Goal: Task Accomplishment & Management: Manage account settings

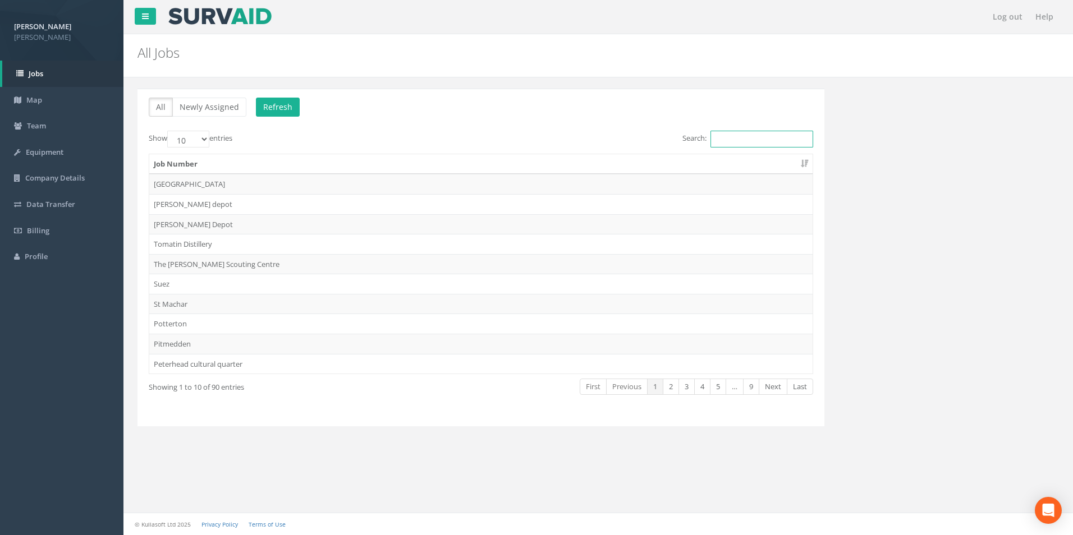
click at [720, 137] on input "Search:" at bounding box center [761, 139] width 103 height 17
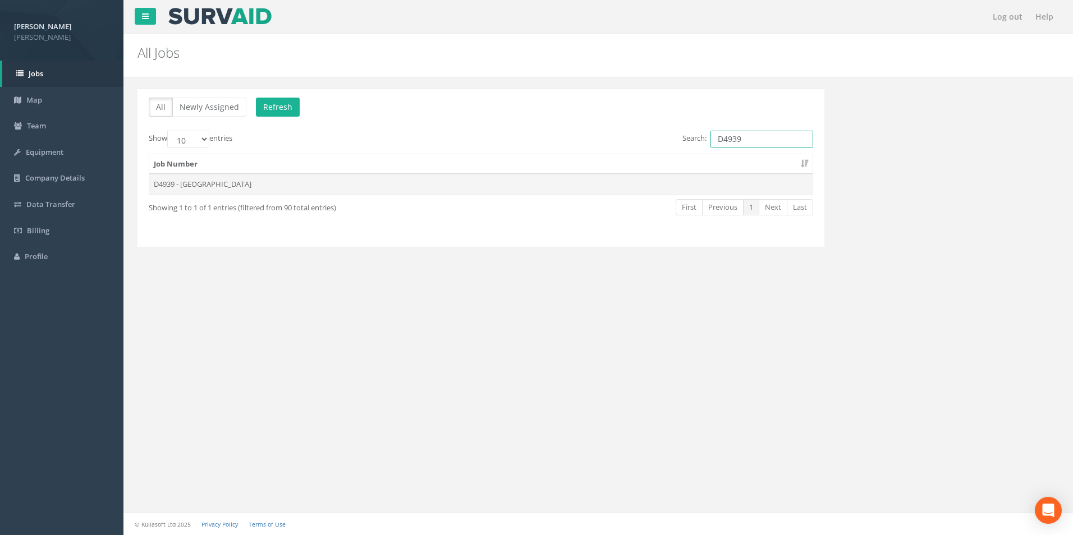
type input "D4939"
click at [194, 182] on td "D4939 - [GEOGRAPHIC_DATA]" at bounding box center [480, 184] width 663 height 20
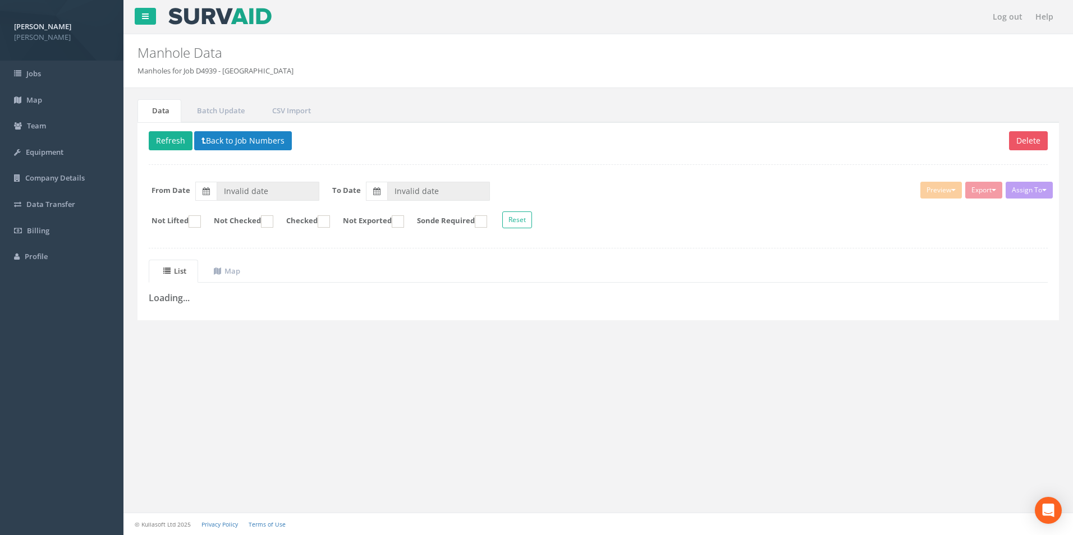
type input "[DATE]"
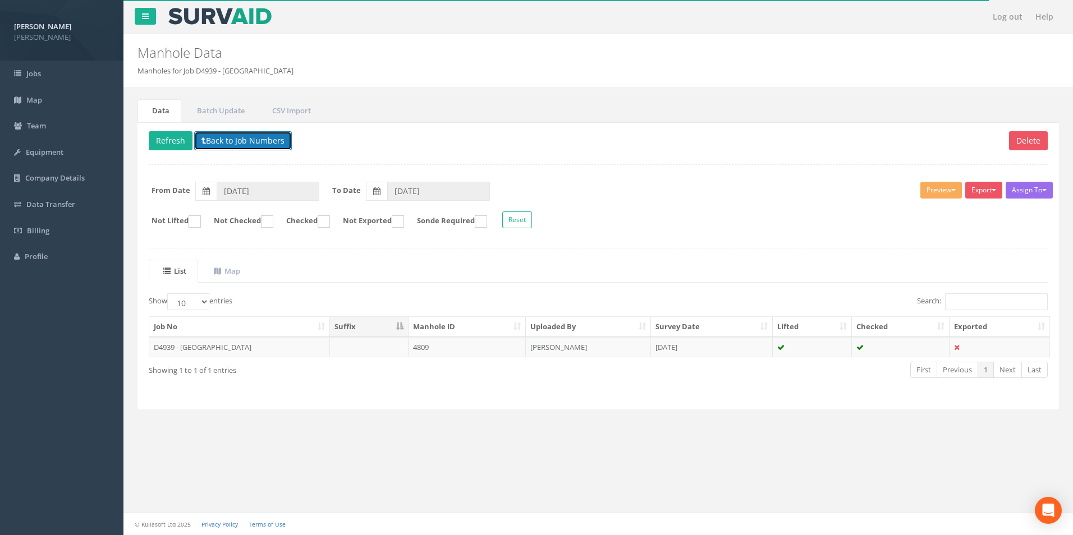
click at [218, 139] on button "Back to Job Numbers" at bounding box center [243, 140] width 98 height 19
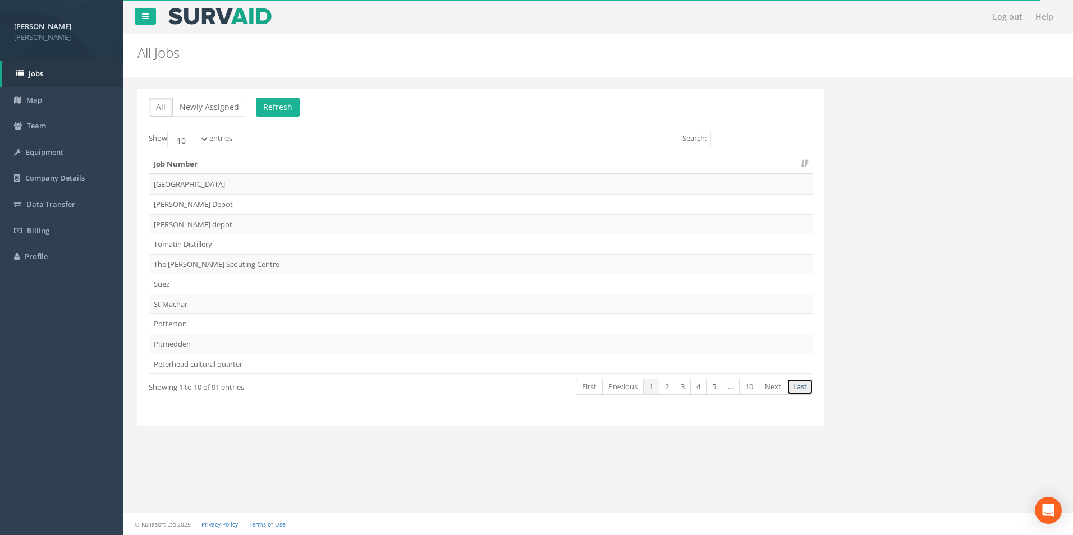
click at [801, 384] on link "Last" at bounding box center [800, 387] width 26 height 16
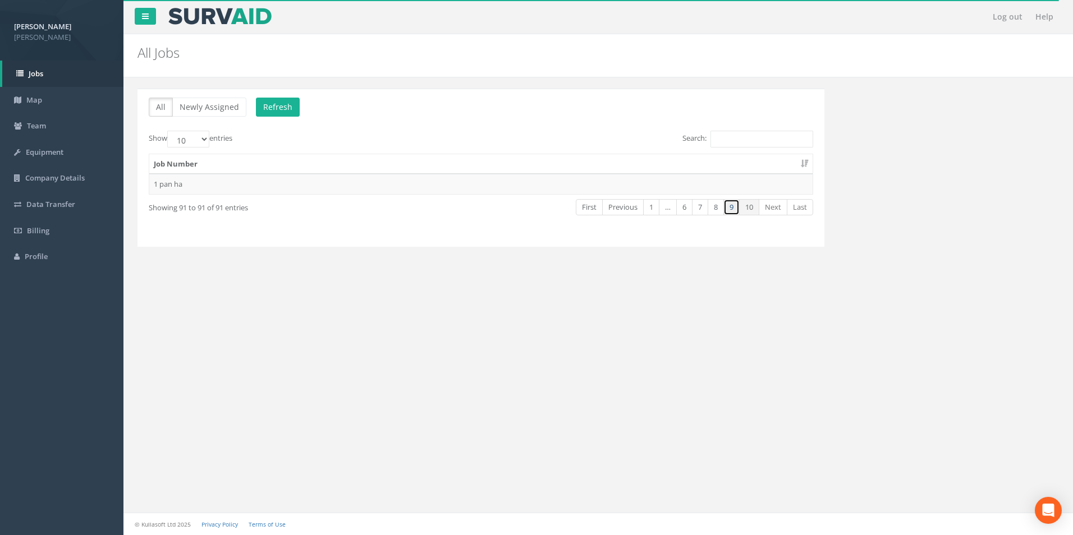
click at [733, 208] on link "9" at bounding box center [731, 207] width 16 height 16
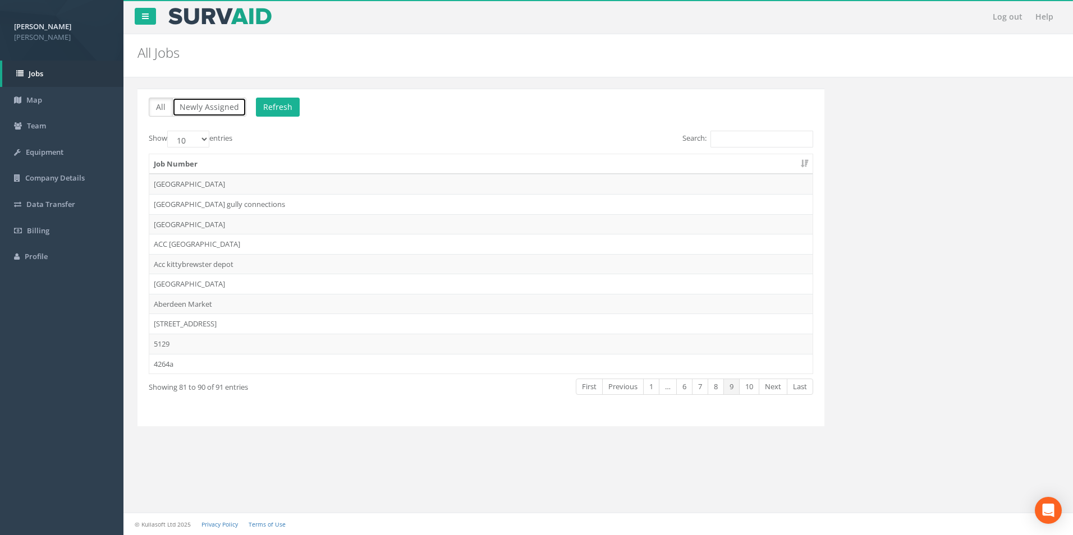
click at [201, 105] on button "Newly Assigned" at bounding box center [209, 107] width 74 height 19
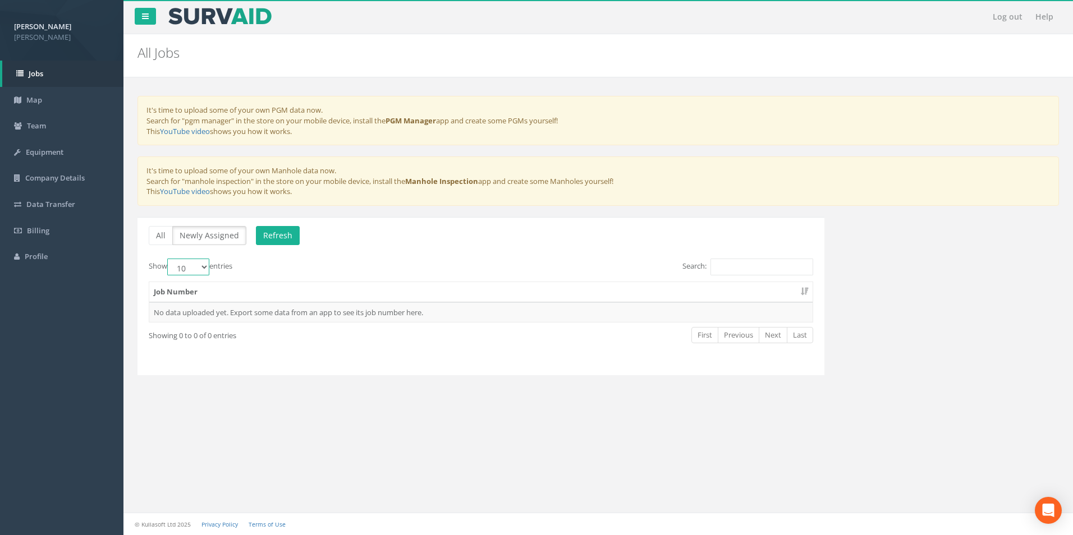
click at [206, 266] on select "10 25 50 100" at bounding box center [188, 267] width 42 height 17
click at [252, 259] on div "Show 10 25 50 100 entries" at bounding box center [311, 269] width 324 height 20
click at [72, 72] on link "Jobs" at bounding box center [62, 74] width 121 height 26
click at [57, 72] on link "Jobs" at bounding box center [62, 74] width 121 height 26
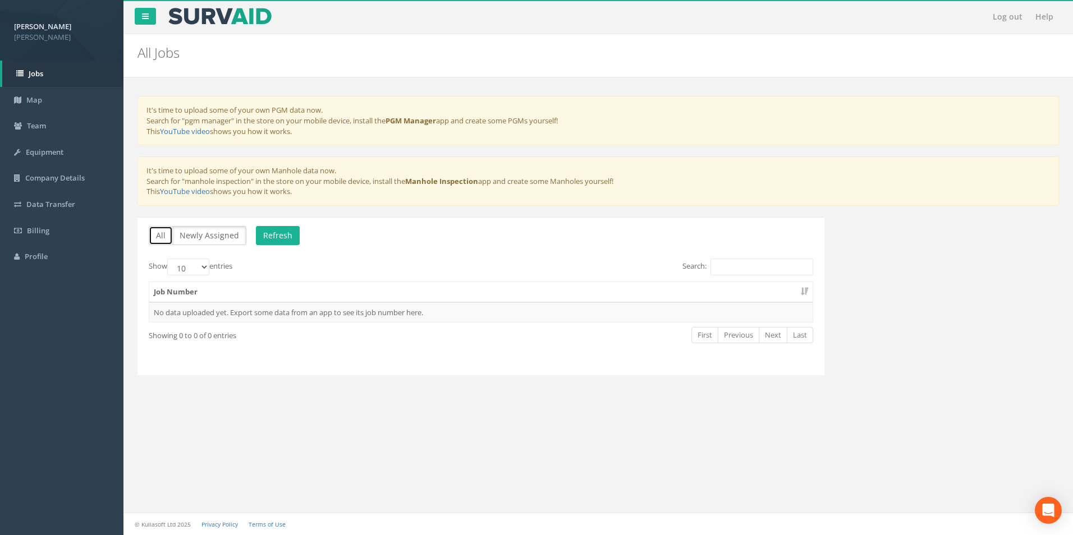
click at [154, 233] on button "All" at bounding box center [161, 235] width 24 height 19
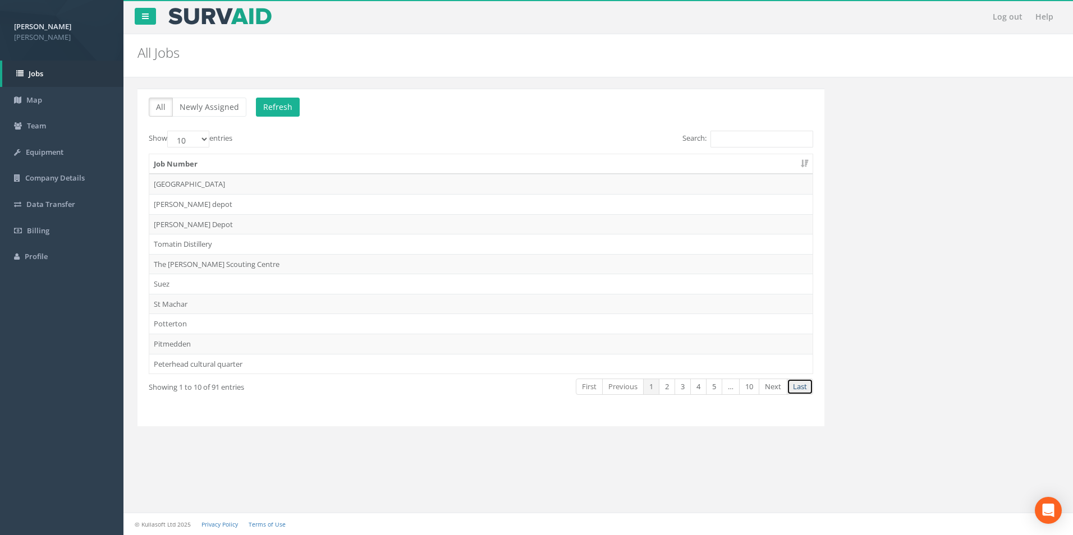
click at [802, 393] on link "Last" at bounding box center [800, 387] width 26 height 16
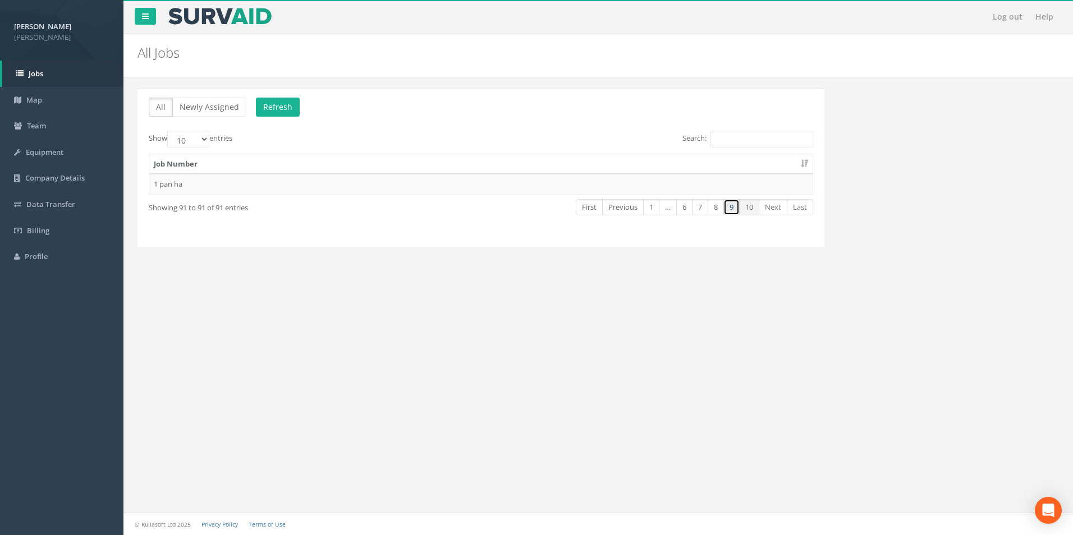
click at [732, 209] on link "9" at bounding box center [731, 207] width 16 height 16
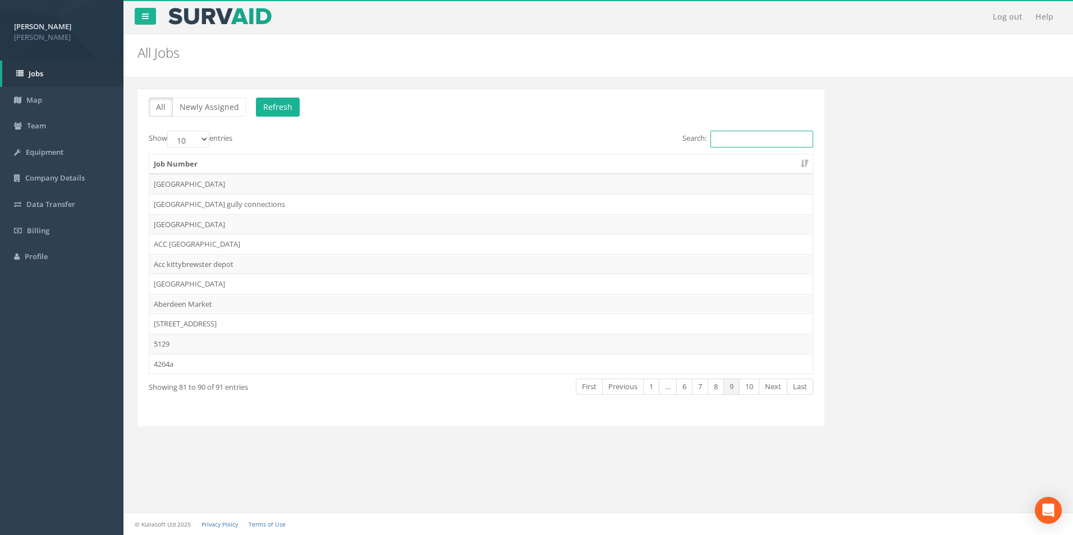
click at [734, 134] on input "Search:" at bounding box center [761, 139] width 103 height 17
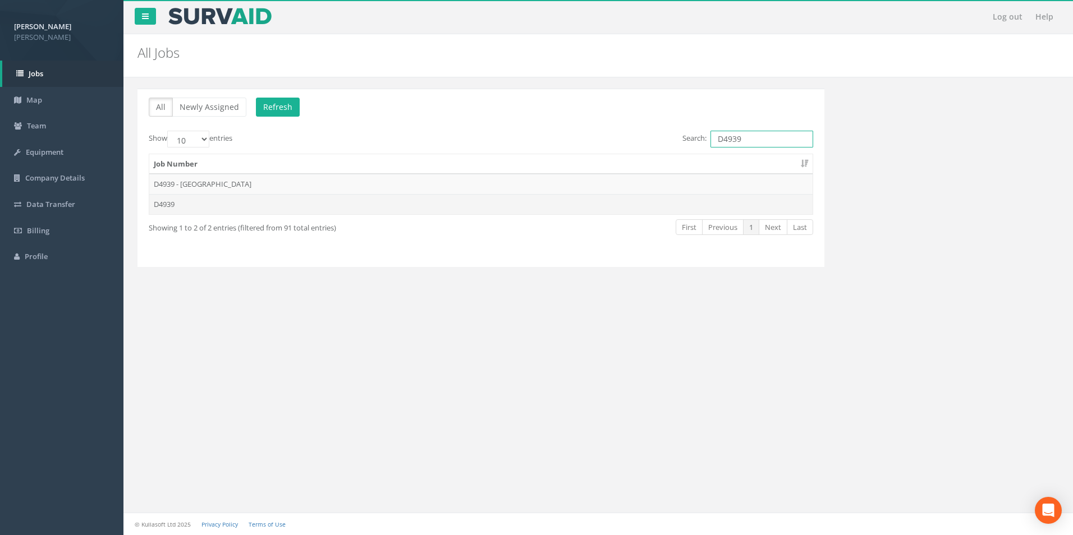
type input "D4939"
click at [194, 203] on td "D4939" at bounding box center [480, 204] width 663 height 20
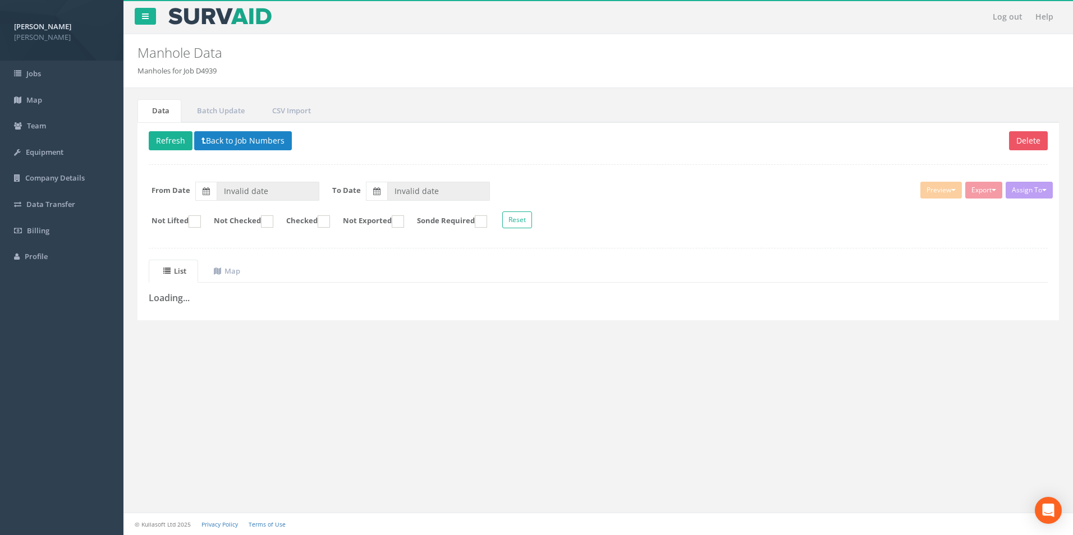
type input "[DATE]"
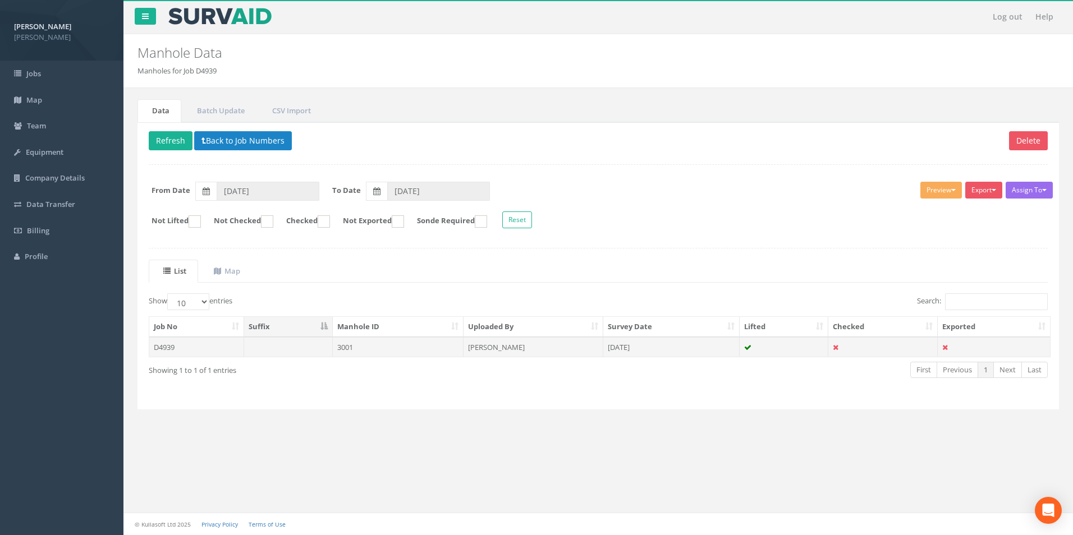
click at [578, 352] on td "[PERSON_NAME]" at bounding box center [533, 347] width 140 height 20
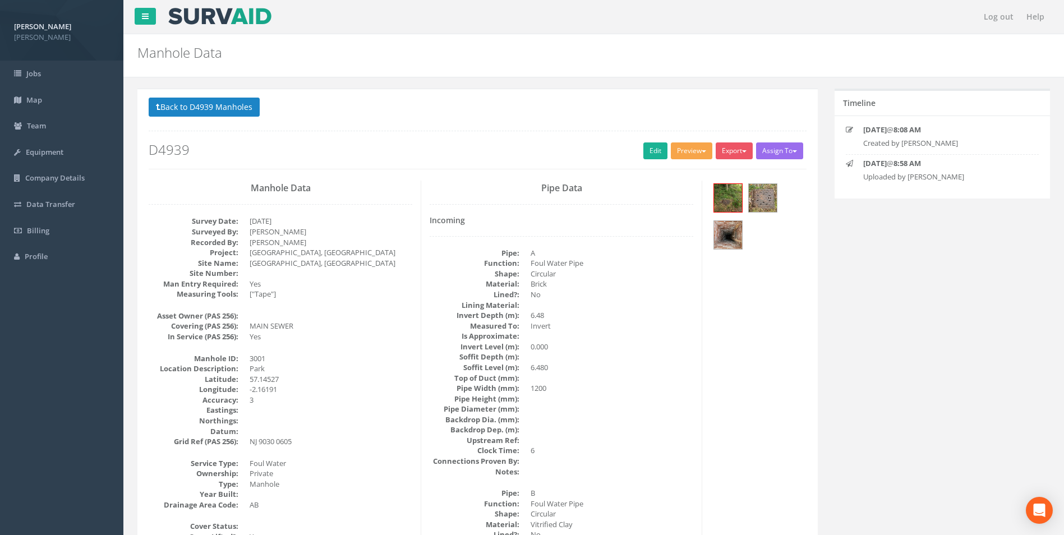
click at [691, 151] on button "Preview" at bounding box center [692, 150] width 42 height 17
click at [686, 174] on link "[PERSON_NAME]" at bounding box center [670, 173] width 85 height 17
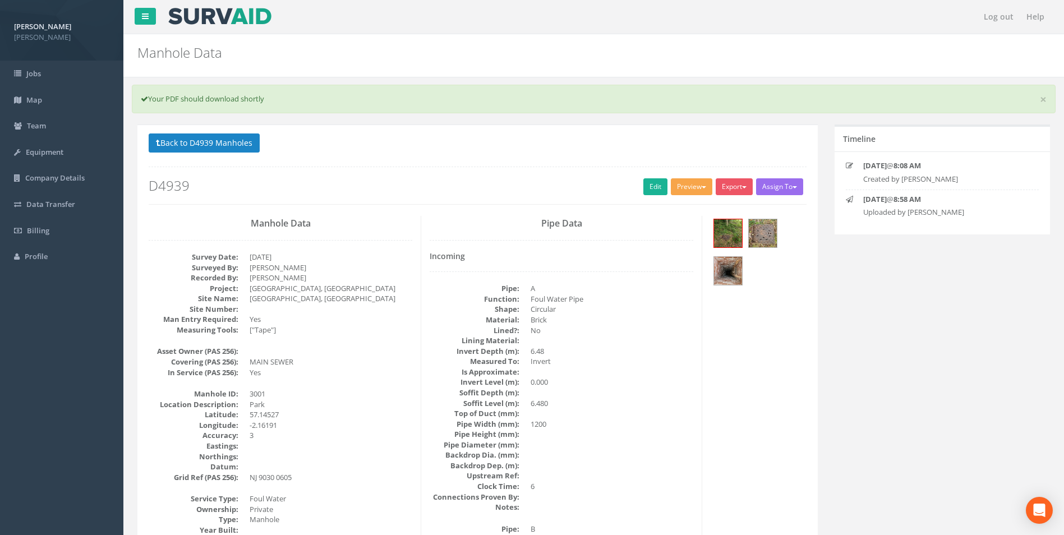
click at [676, 187] on button "Preview" at bounding box center [692, 186] width 42 height 17
click at [673, 209] on link "[PERSON_NAME]" at bounding box center [670, 209] width 85 height 17
click at [301, 96] on div "× Your PDF should download shortly" at bounding box center [594, 99] width 924 height 29
click at [231, 148] on button "Back to D4939 Manholes" at bounding box center [204, 143] width 111 height 19
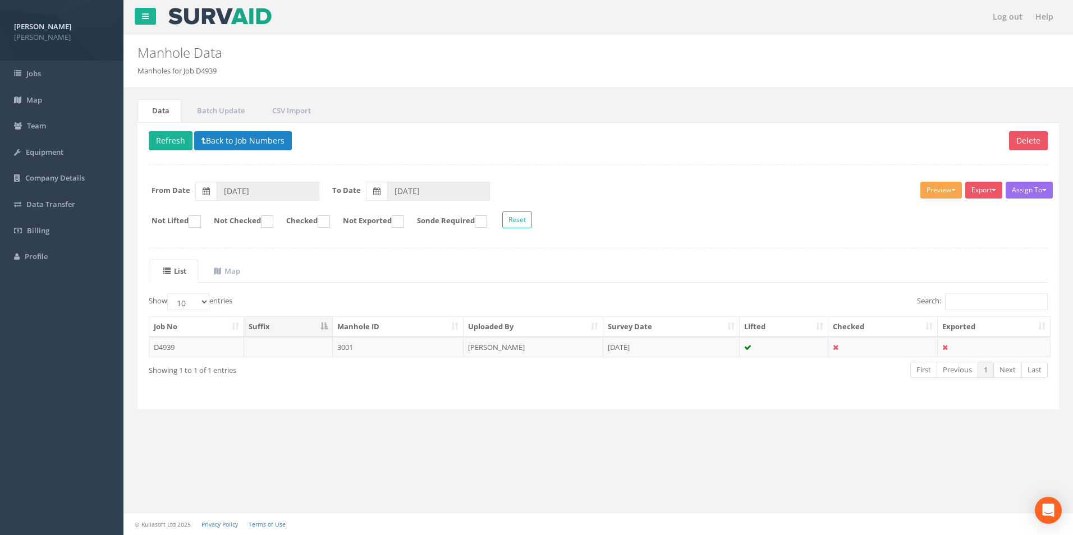
click at [933, 188] on button "Preview" at bounding box center [941, 190] width 42 height 17
click at [905, 213] on link "[PERSON_NAME]" at bounding box center [919, 213] width 85 height 17
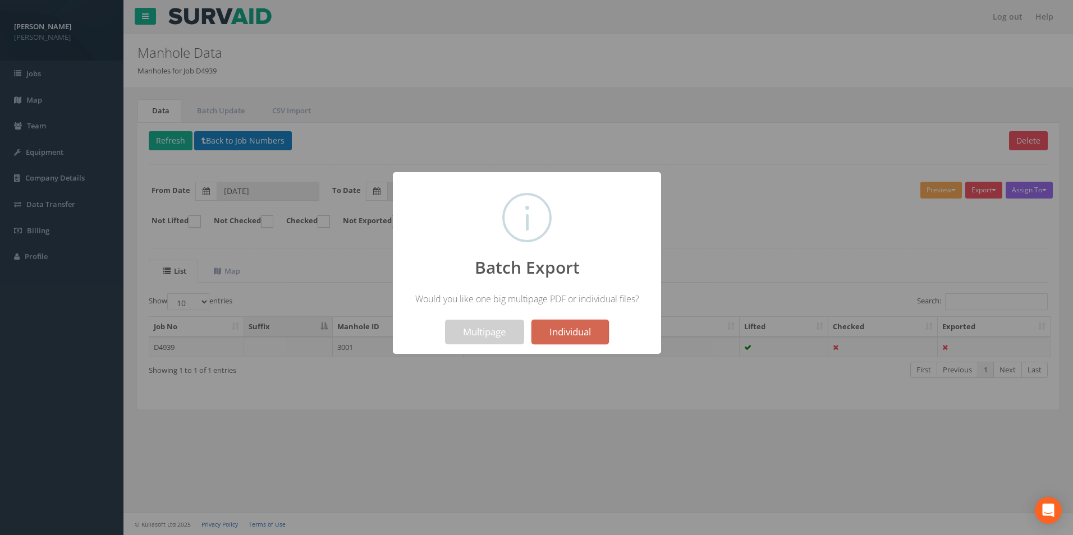
click at [554, 332] on button "Individual" at bounding box center [569, 332] width 77 height 25
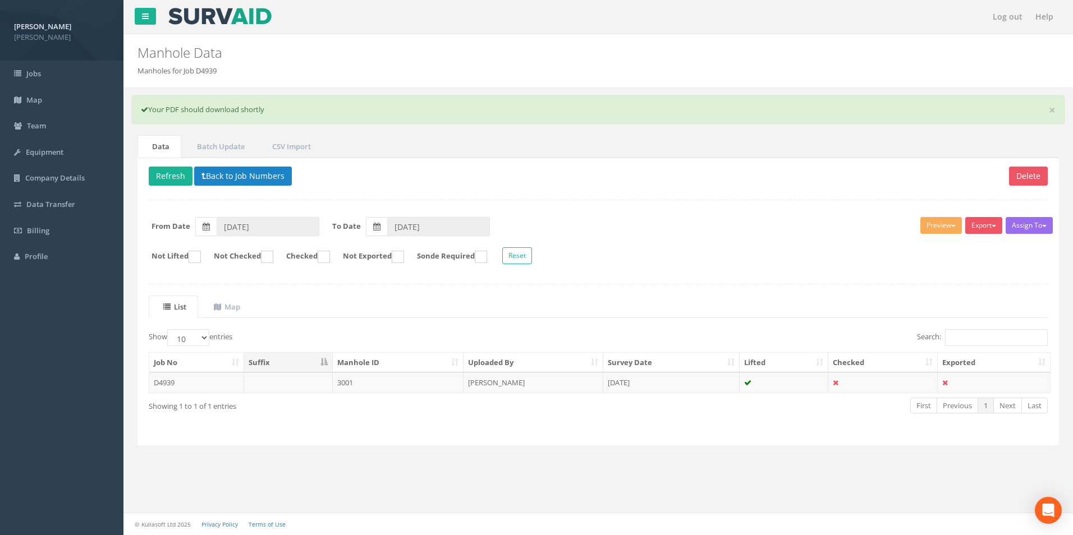
click at [711, 110] on div "× Your PDF should download shortly" at bounding box center [598, 109] width 932 height 29
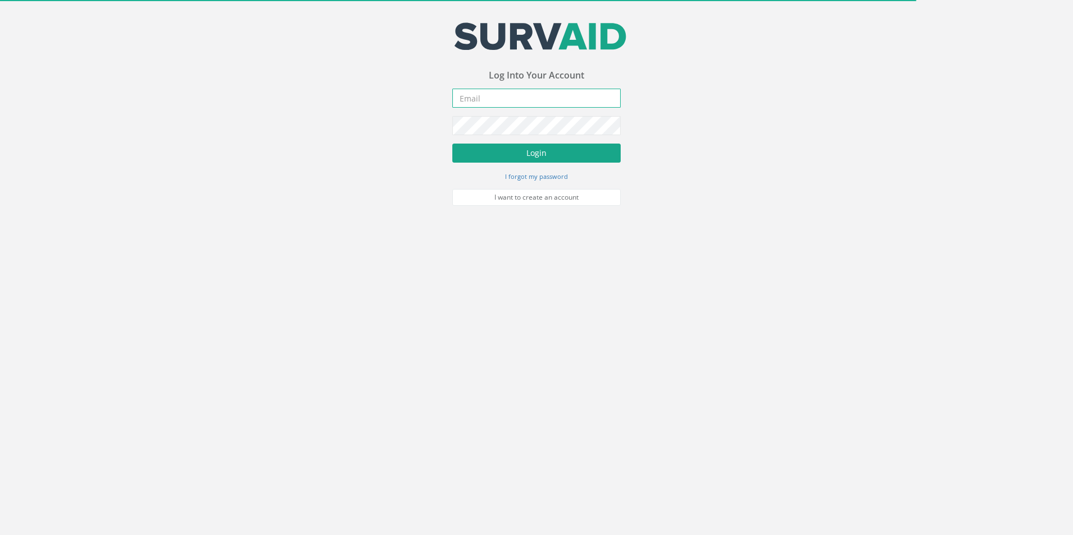
type input "[PERSON_NAME][EMAIL_ADDRESS][PERSON_NAME][DOMAIN_NAME]"
click at [496, 153] on button "Login" at bounding box center [536, 153] width 168 height 19
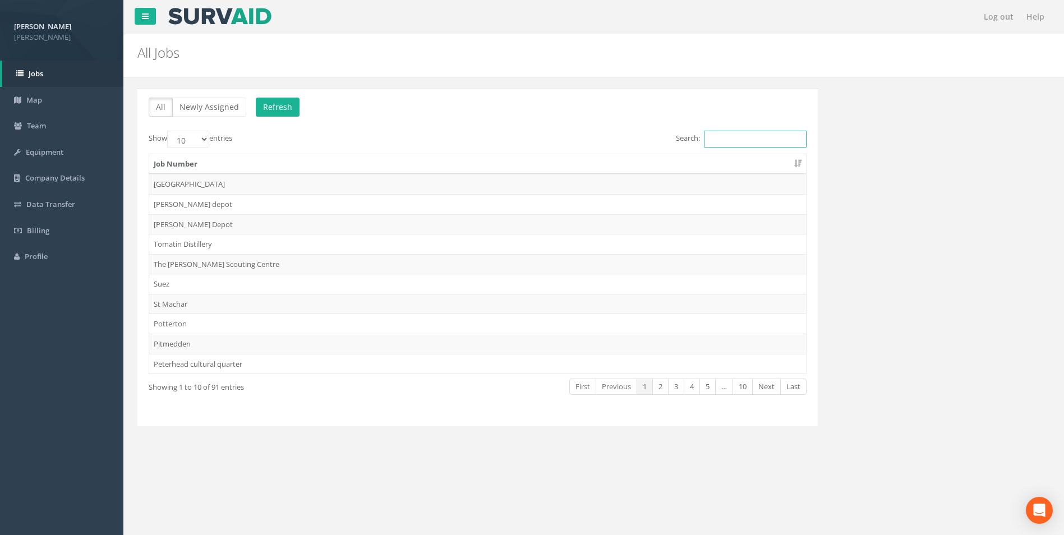
click at [710, 137] on input "Search:" at bounding box center [755, 139] width 103 height 17
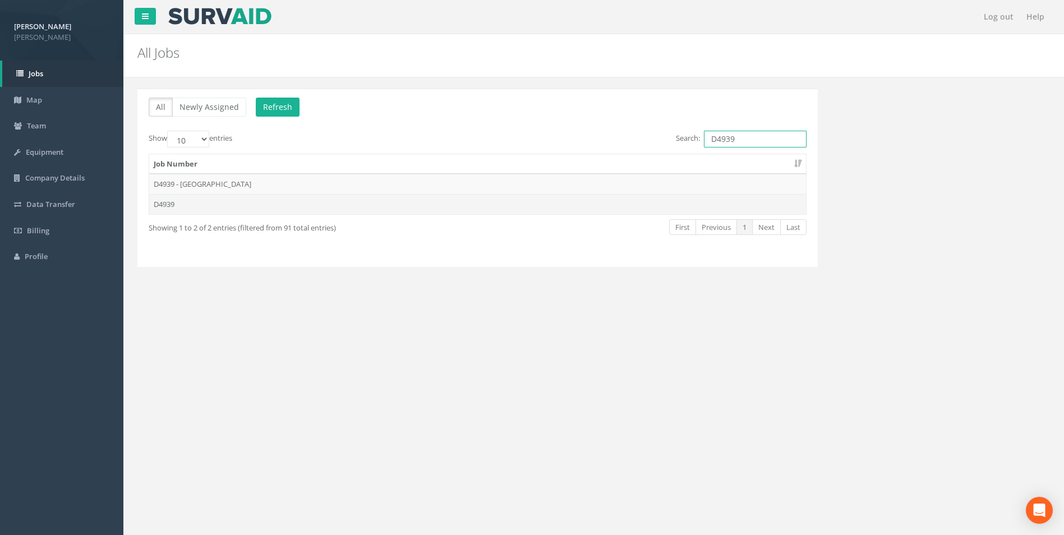
type input "D4939"
click at [341, 204] on td "D4939" at bounding box center [477, 204] width 657 height 20
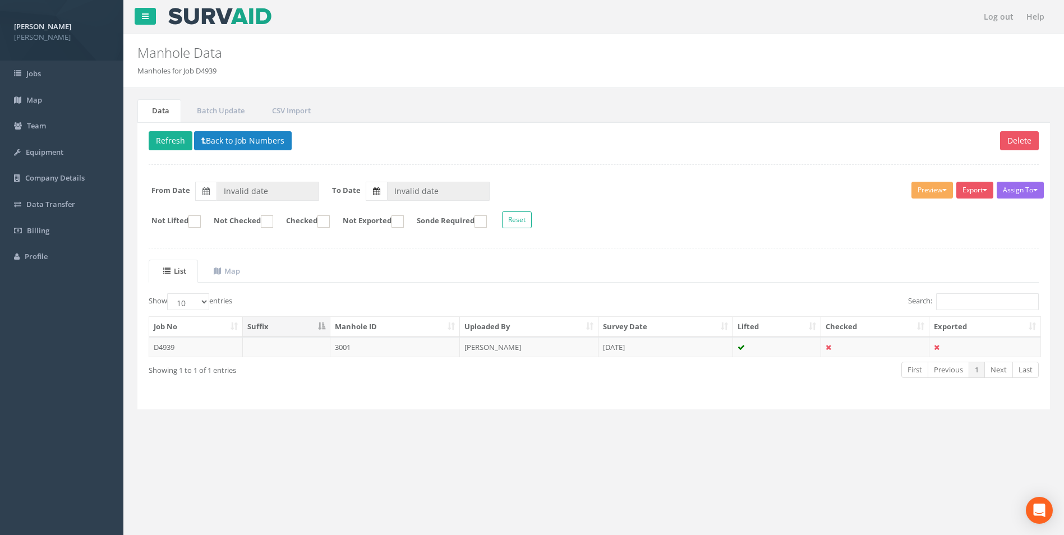
type input "[DATE]"
click at [930, 187] on button "Preview" at bounding box center [933, 190] width 42 height 17
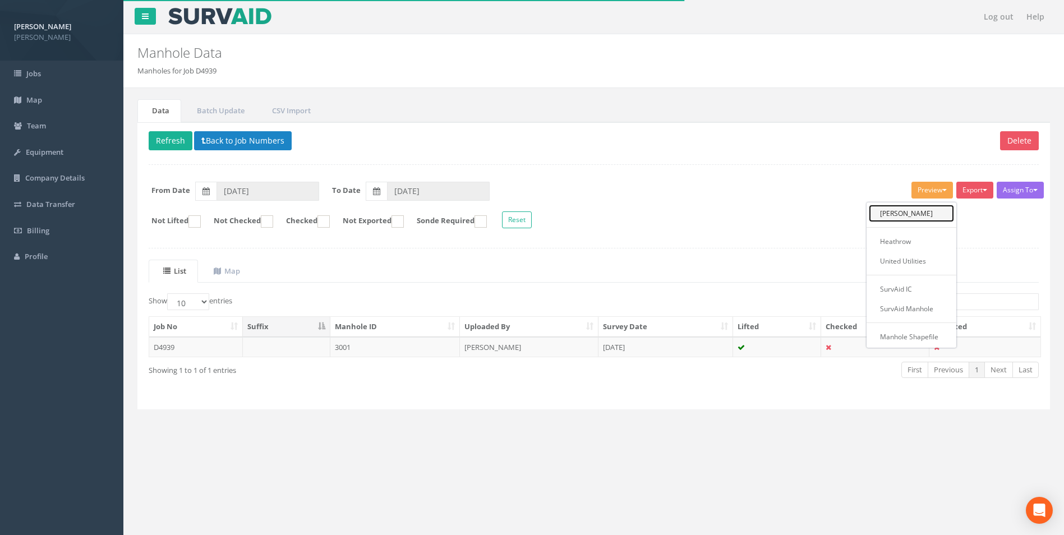
click at [929, 206] on link "[PERSON_NAME]" at bounding box center [911, 213] width 85 height 17
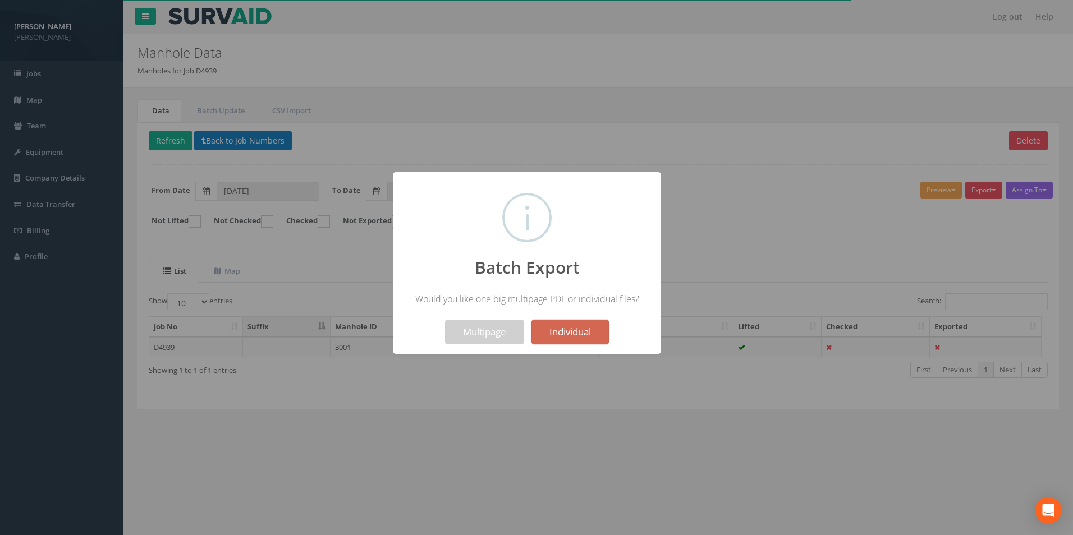
click at [578, 334] on button "Individual" at bounding box center [569, 332] width 77 height 25
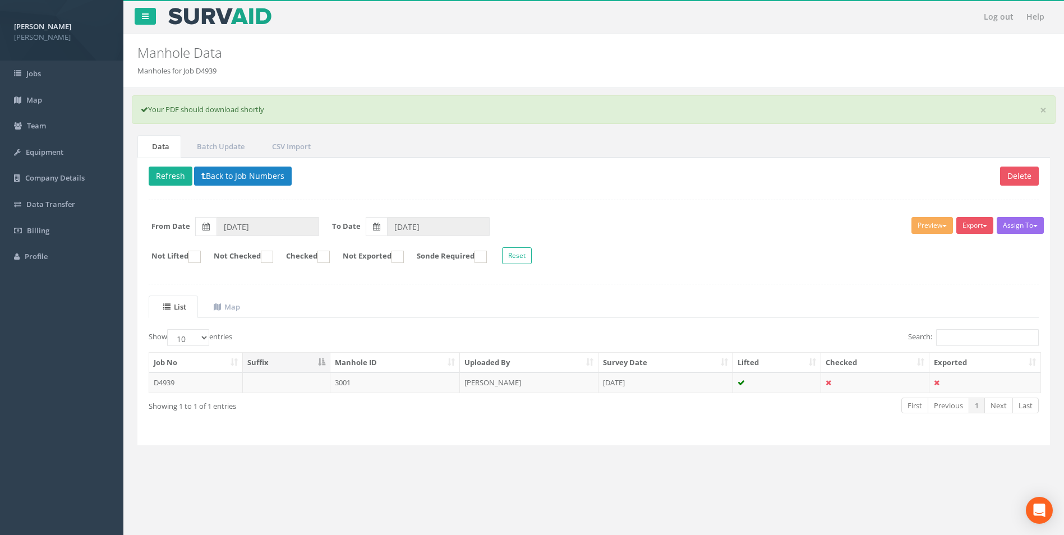
click at [719, 58] on h2 "Manhole Data" at bounding box center [516, 52] width 758 height 15
click at [791, 389] on td at bounding box center [777, 383] width 89 height 20
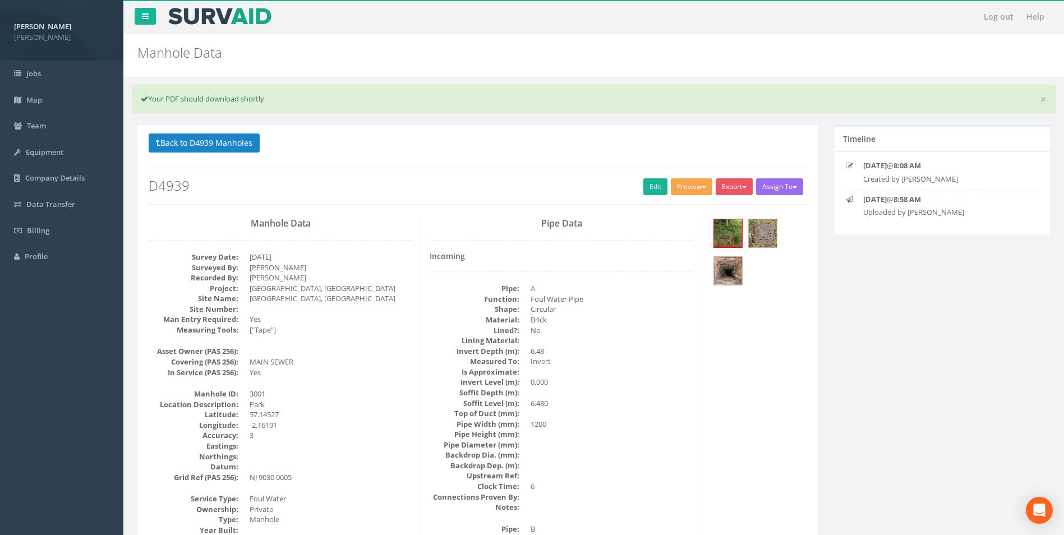
click at [688, 186] on button "Preview" at bounding box center [692, 186] width 42 height 17
click at [688, 208] on link "[PERSON_NAME]" at bounding box center [670, 209] width 85 height 17
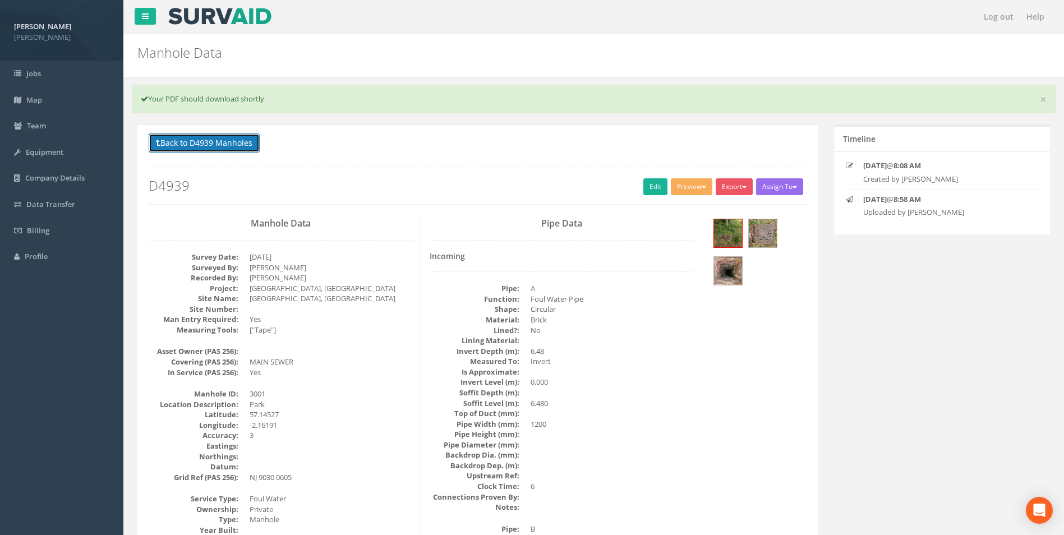
click at [207, 141] on button "Back to D4939 Manholes" at bounding box center [204, 143] width 111 height 19
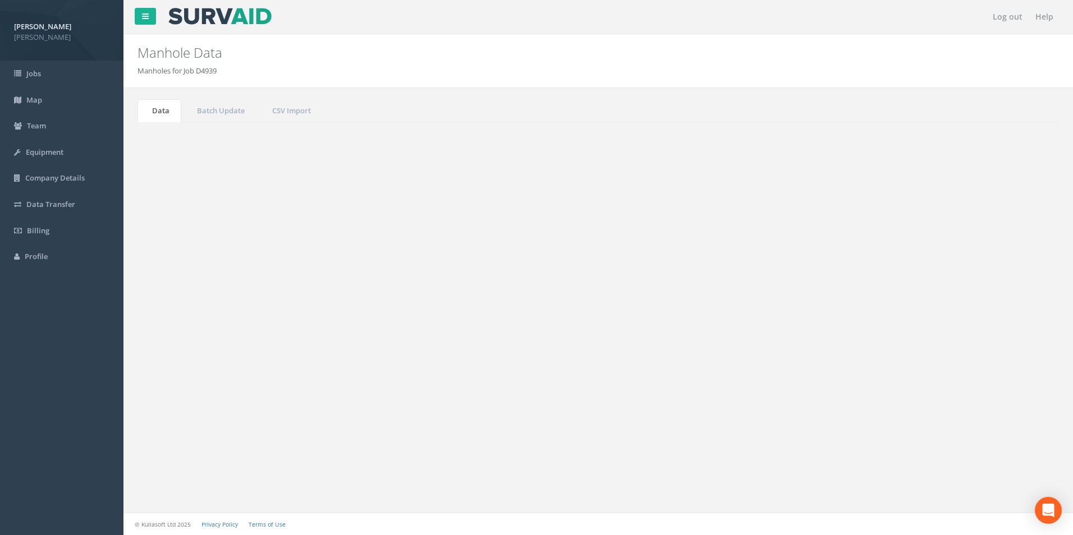
click at [232, 137] on button "Back to Job Numbers" at bounding box center [243, 140] width 98 height 19
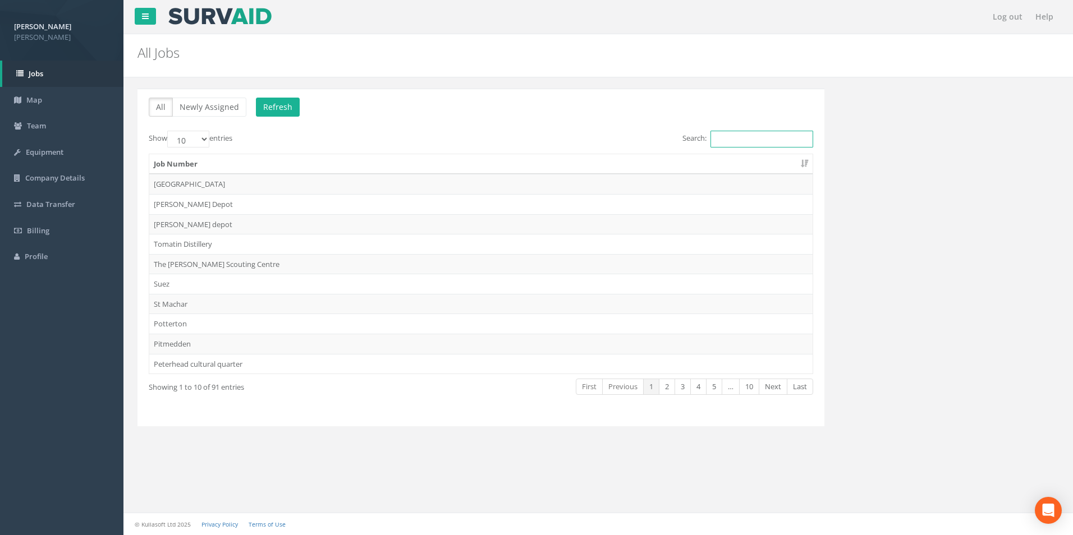
click at [733, 140] on input "Search:" at bounding box center [761, 139] width 103 height 17
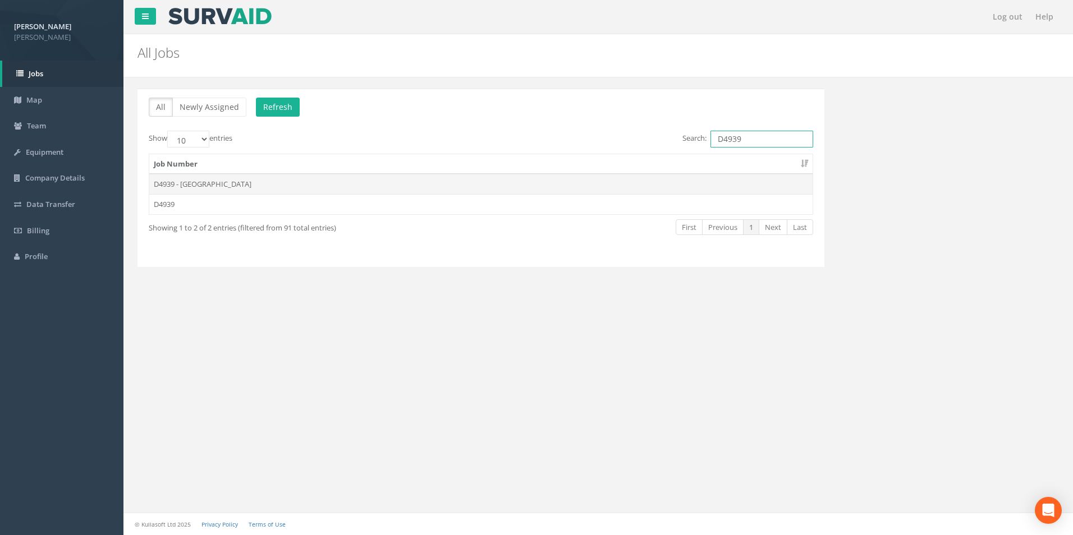
type input "D4939"
click at [439, 189] on td "D4939 - [GEOGRAPHIC_DATA]" at bounding box center [480, 184] width 663 height 20
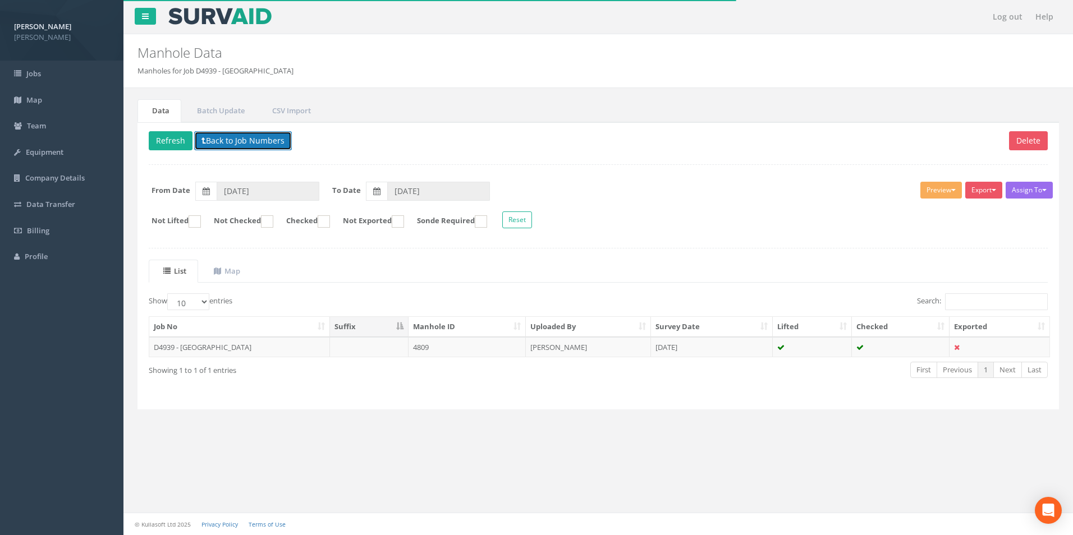
click at [225, 137] on button "Back to Job Numbers" at bounding box center [243, 140] width 98 height 19
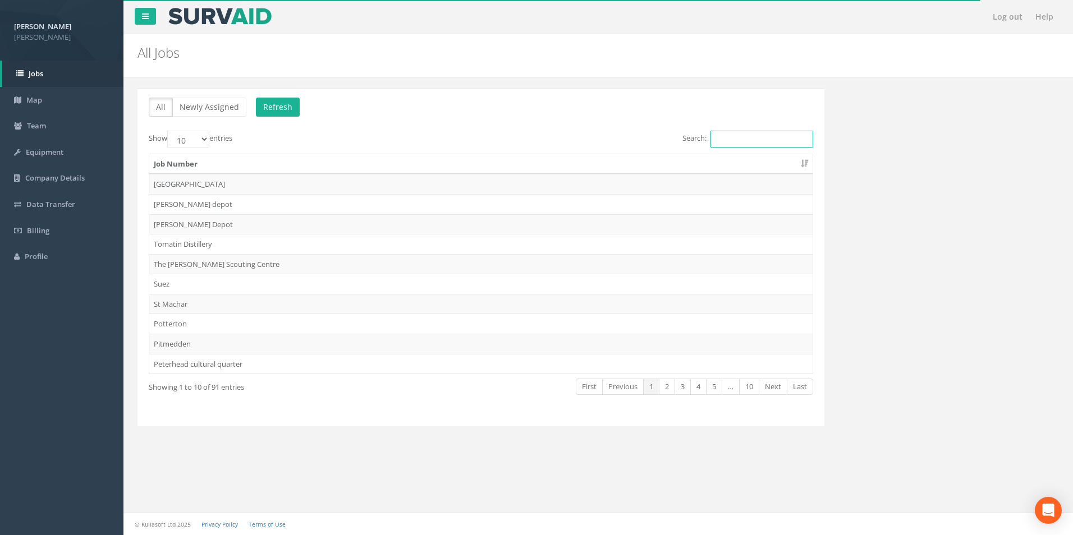
click at [720, 135] on input "Search:" at bounding box center [761, 139] width 103 height 17
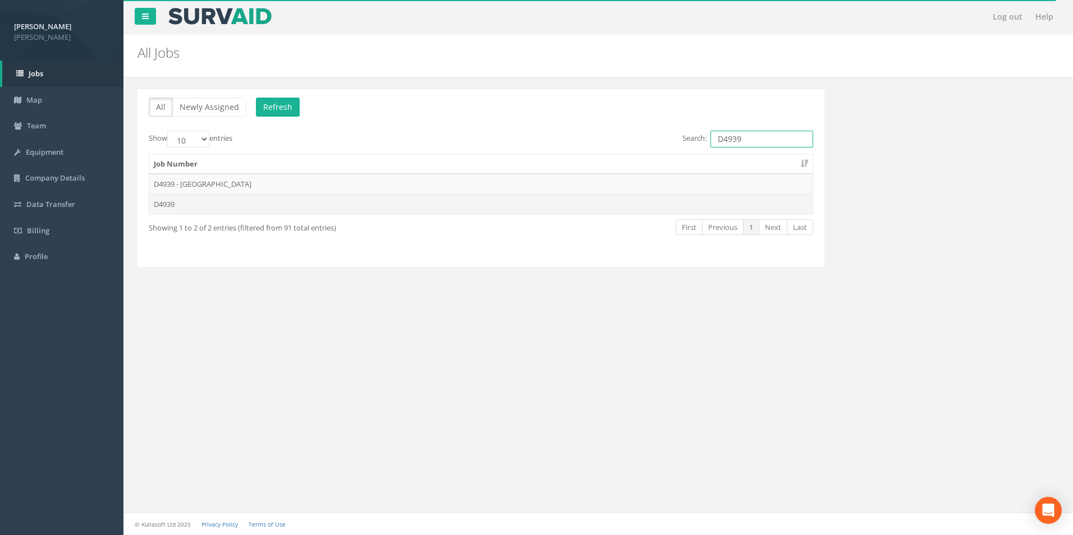
type input "D4939"
click at [536, 203] on td "D4939" at bounding box center [480, 204] width 663 height 20
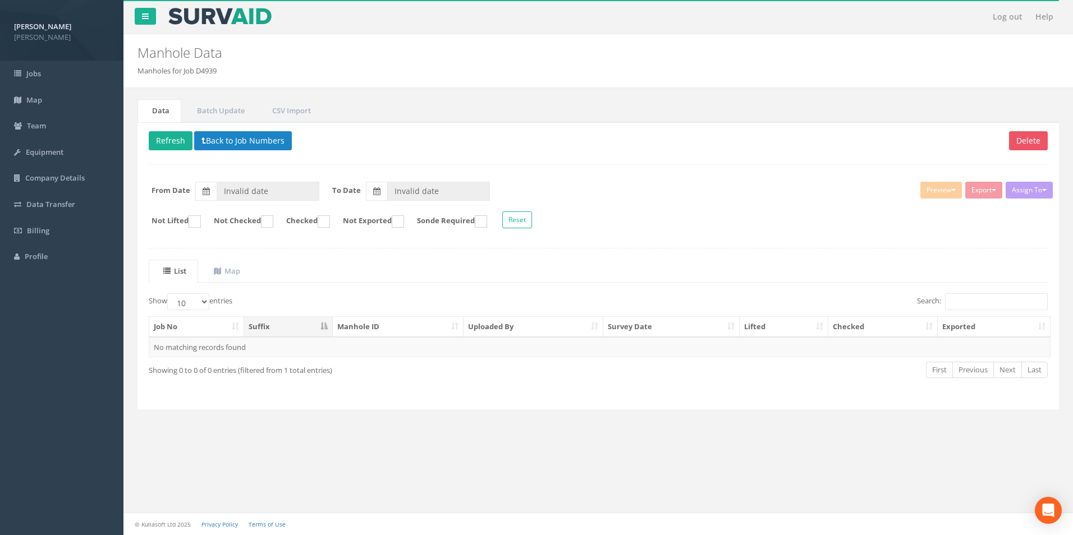
type input "[DATE]"
click at [330, 220] on ins at bounding box center [324, 221] width 12 height 12
click at [330, 217] on ins at bounding box center [324, 221] width 12 height 12
checkbox input "false"
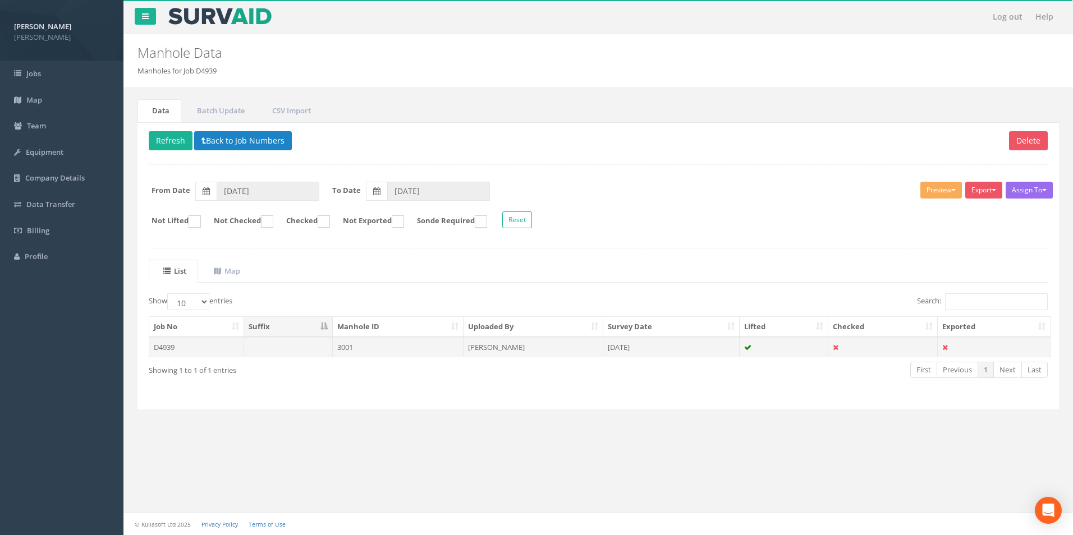
click at [840, 344] on td at bounding box center [882, 347] width 109 height 20
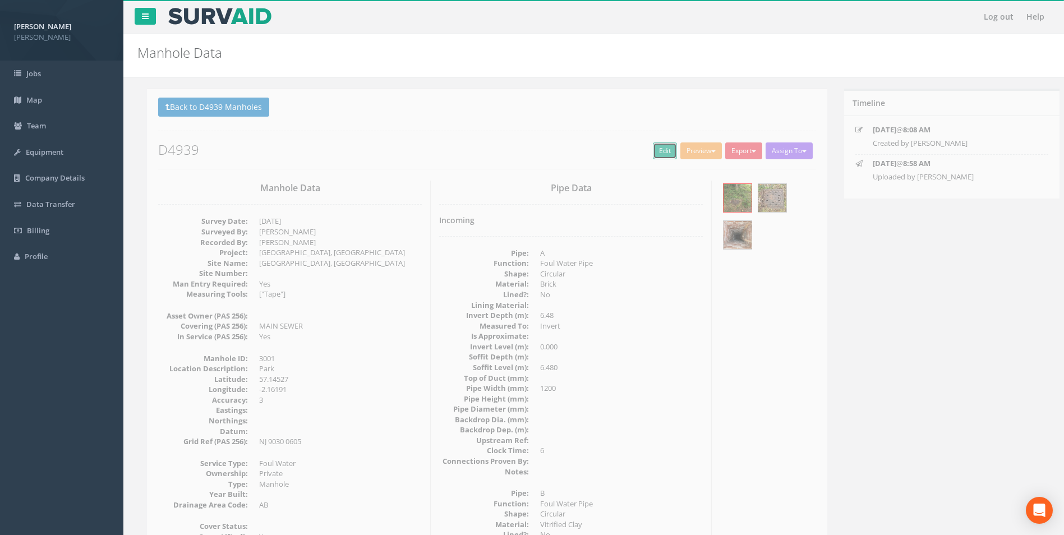
click at [647, 144] on link "Edit" at bounding box center [655, 150] width 24 height 17
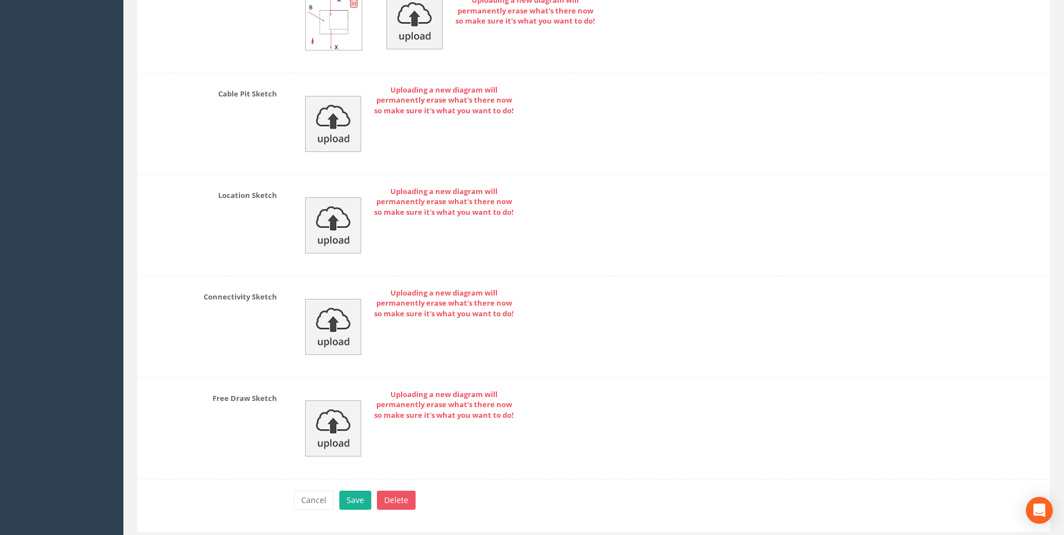
scroll to position [2432, 0]
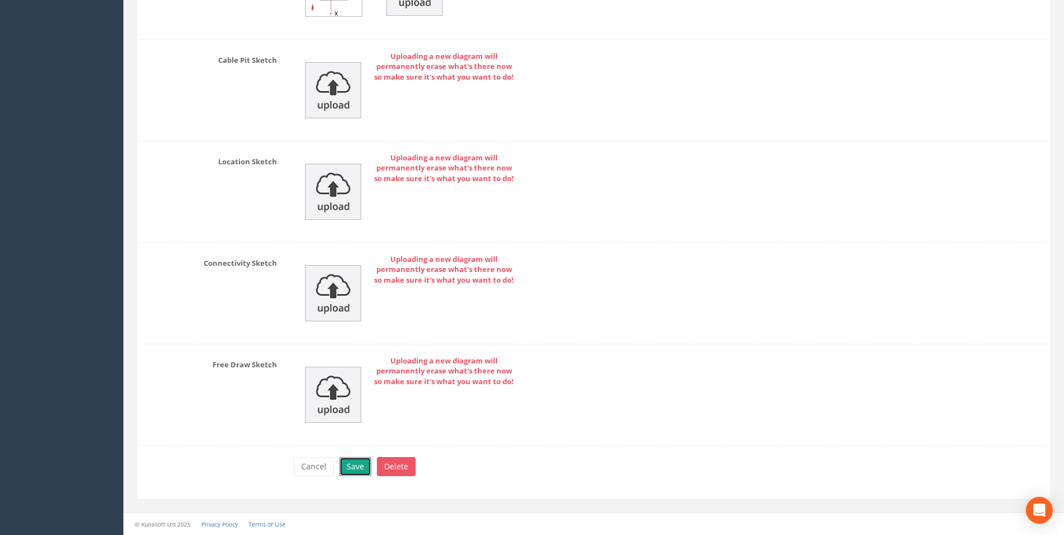
click at [364, 468] on button "Save" at bounding box center [355, 466] width 32 height 19
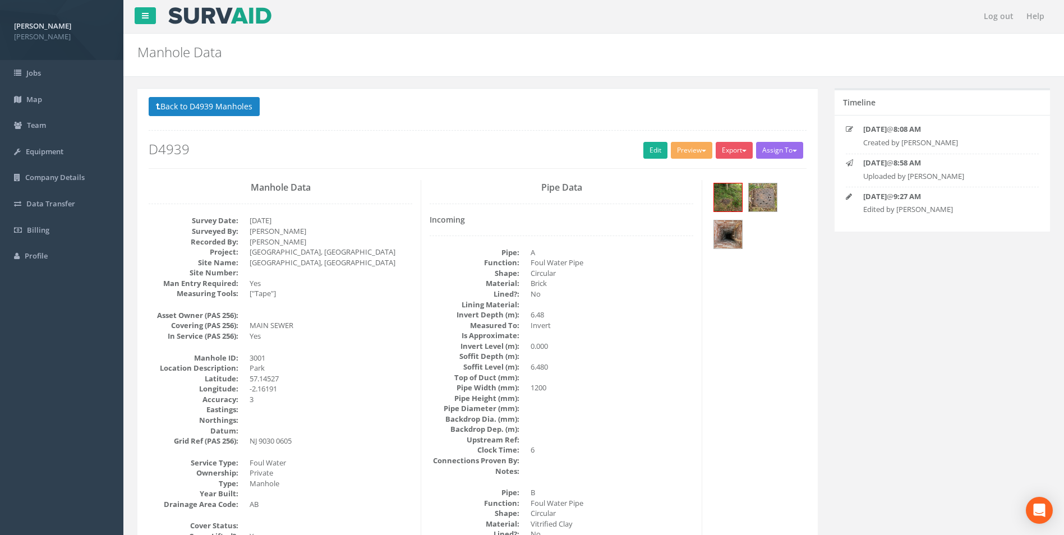
scroll to position [0, 0]
click at [698, 149] on button "Preview" at bounding box center [692, 150] width 42 height 17
click at [196, 101] on button "Back to D4939 Manholes" at bounding box center [204, 107] width 111 height 19
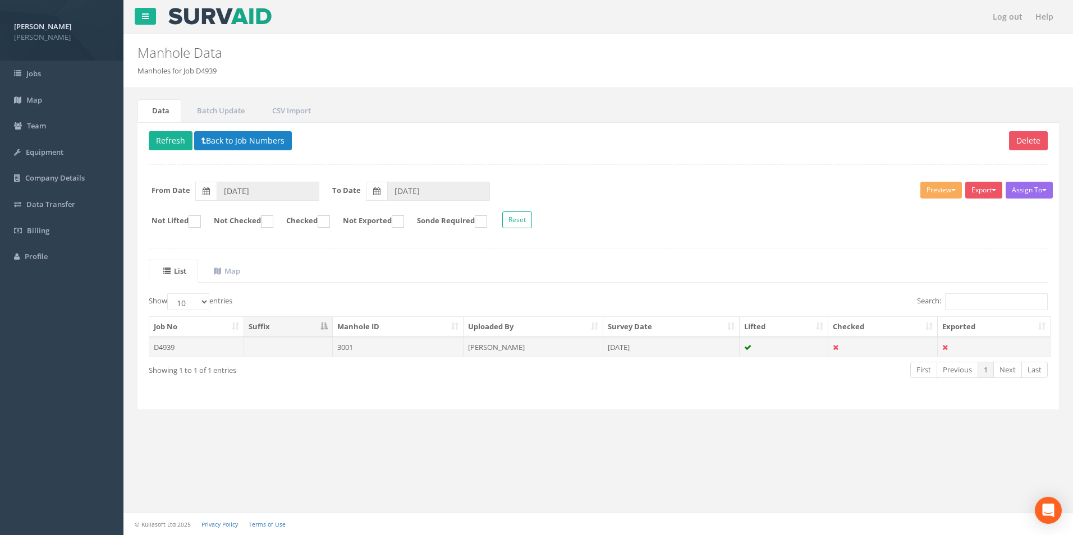
click at [854, 348] on td at bounding box center [882, 347] width 109 height 20
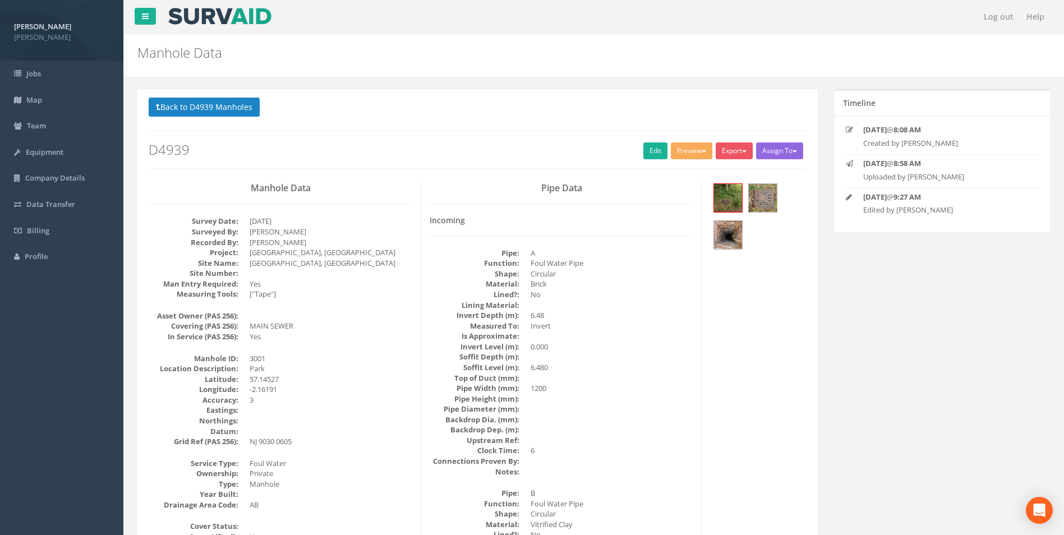
click at [788, 153] on button "Assign To" at bounding box center [779, 150] width 47 height 17
click at [744, 151] on span "button" at bounding box center [744, 151] width 4 height 2
click at [702, 151] on span "button" at bounding box center [704, 151] width 4 height 2
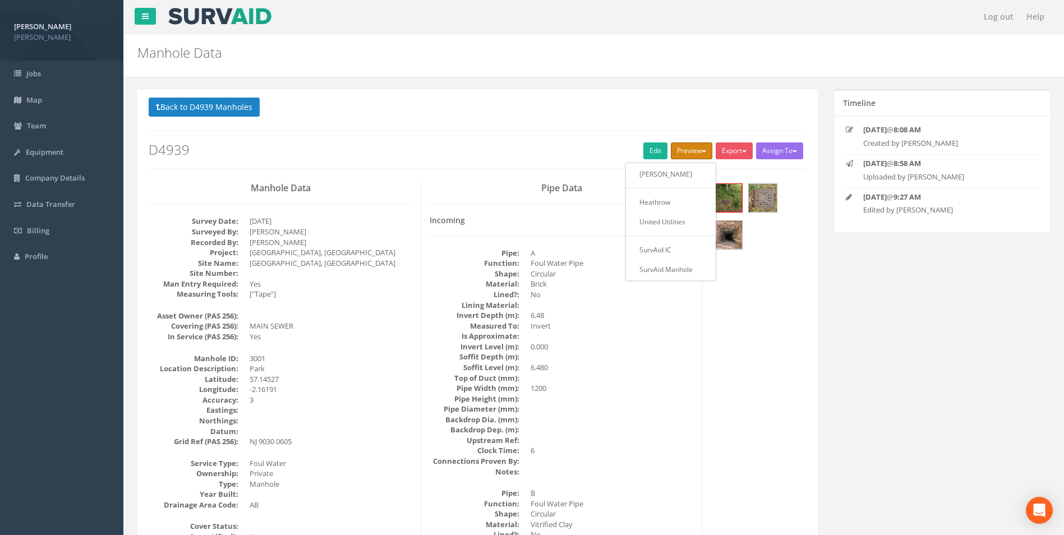
click at [702, 151] on span "button" at bounding box center [704, 151] width 4 height 2
click at [684, 150] on button "Preview" at bounding box center [692, 150] width 42 height 17
click at [679, 174] on link "[PERSON_NAME]" at bounding box center [670, 173] width 85 height 17
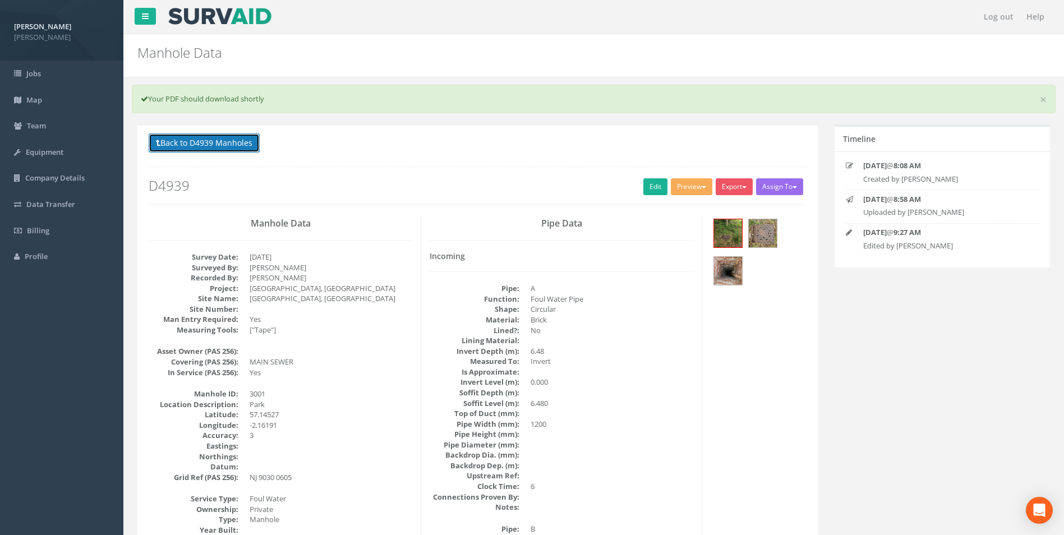
click at [191, 141] on button "Back to D4939 Manholes" at bounding box center [204, 143] width 111 height 19
